Goal: Information Seeking & Learning: Learn about a topic

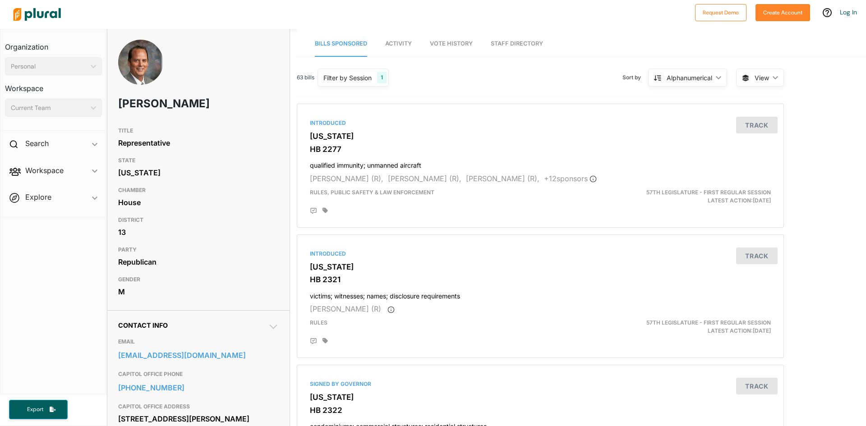
click at [510, 44] on link "Staff Directory" at bounding box center [517, 44] width 52 height 26
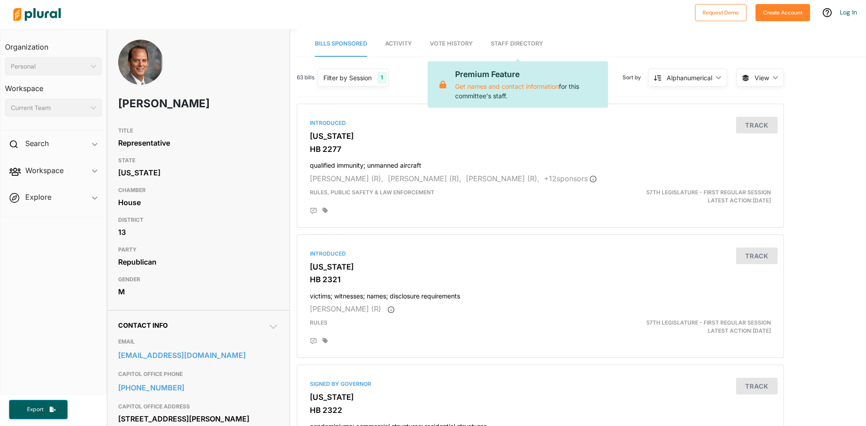
click at [510, 44] on link "Staff Directory" at bounding box center [517, 44] width 52 height 26
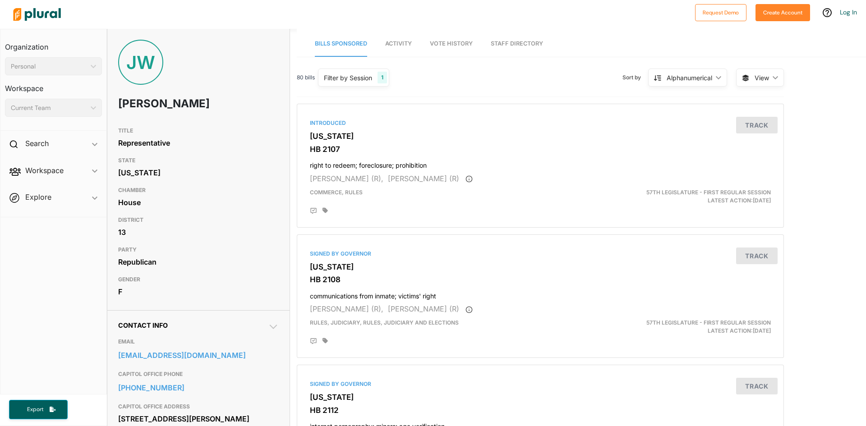
click at [511, 49] on link "Staff Directory" at bounding box center [517, 44] width 52 height 26
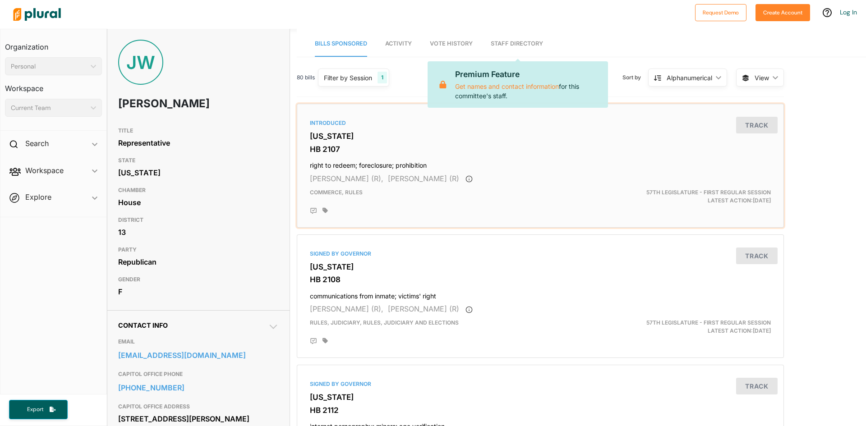
click at [512, 126] on div "Introduced" at bounding box center [540, 123] width 461 height 8
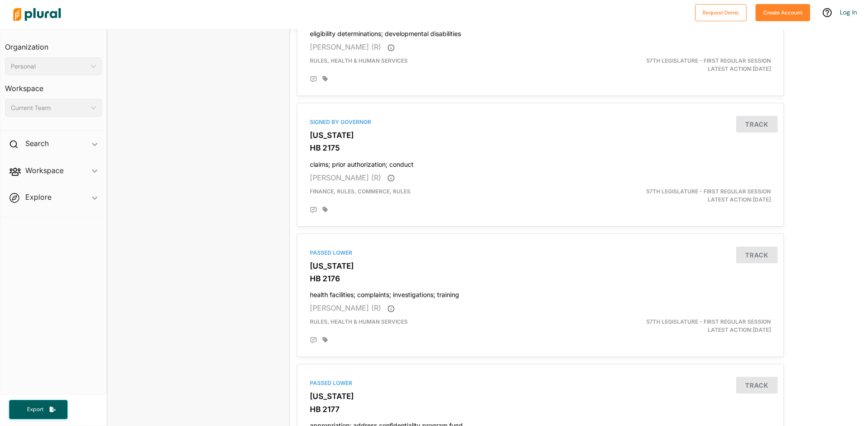
scroll to position [2340, 0]
